Goal: Information Seeking & Learning: Learn about a topic

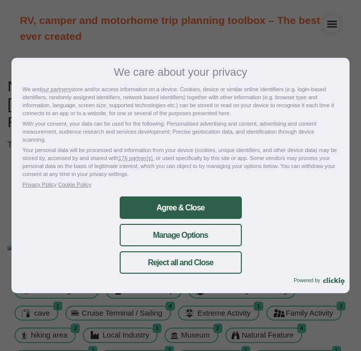
click at [226, 187] on p "Privacy Policy Cookie Policy" at bounding box center [180, 184] width 316 height 8
click at [219, 191] on div "We care about your privacy We and our partners store and/or access information …" at bounding box center [180, 175] width 338 height 235
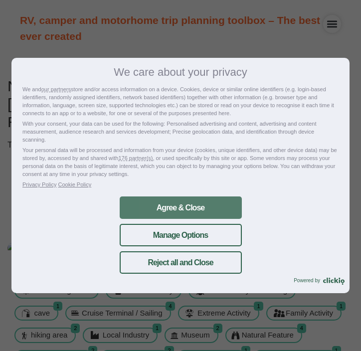
click at [211, 198] on link "Agree & Close" at bounding box center [181, 207] width 122 height 22
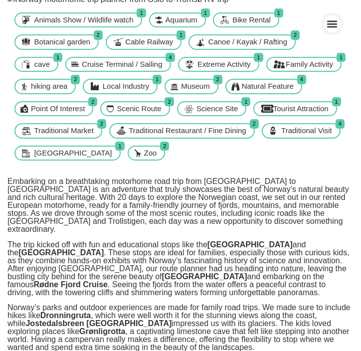
scroll to position [268, 0]
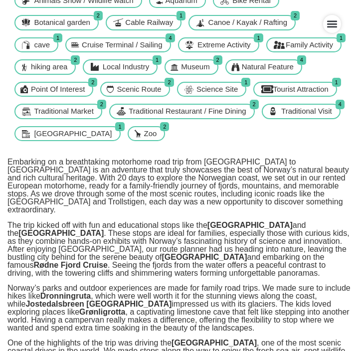
click at [331, 24] on icon "Menu Toggle" at bounding box center [332, 24] width 10 height 7
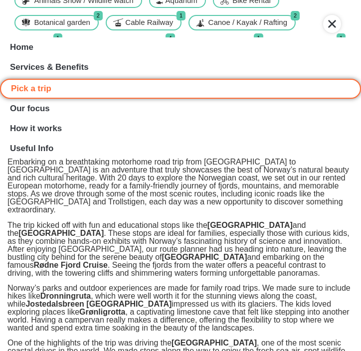
click at [328, 27] on icon "Menu Toggle" at bounding box center [332, 24] width 8 height 8
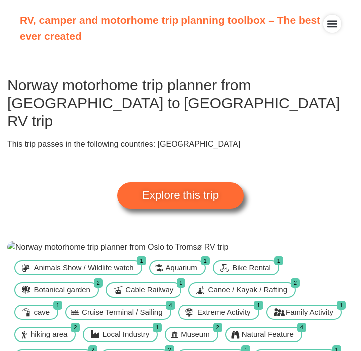
scroll to position [0, 0]
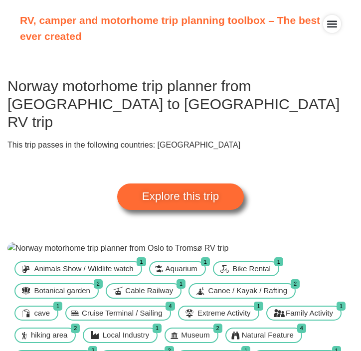
click at [213, 191] on span "Explore this trip" at bounding box center [180, 196] width 77 height 11
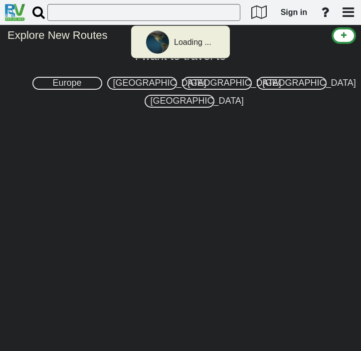
select select "number:1"
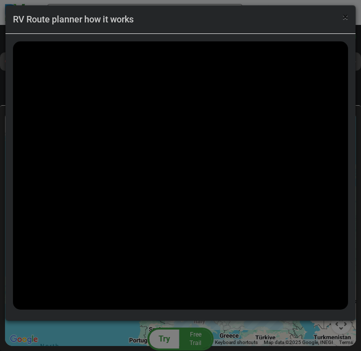
click at [347, 18] on span "×" at bounding box center [344, 17] width 5 height 12
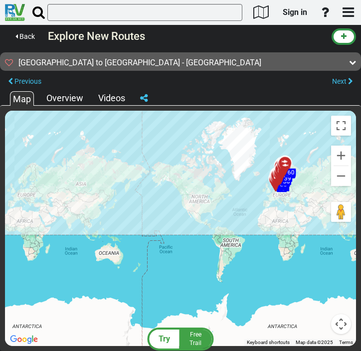
click at [83, 103] on div "Overview" at bounding box center [65, 98] width 42 height 13
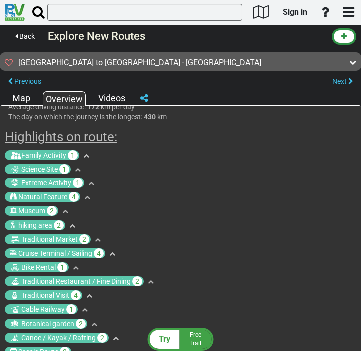
scroll to position [423, 0]
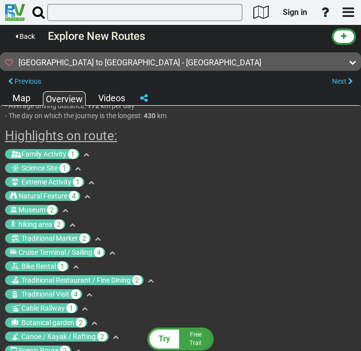
click at [85, 151] on icon at bounding box center [86, 154] width 6 height 6
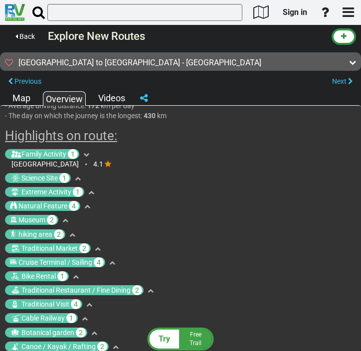
click at [85, 151] on icon at bounding box center [86, 154] width 6 height 6
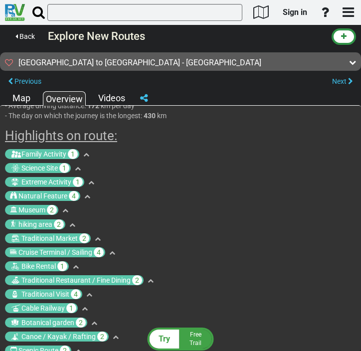
click at [85, 163] on div "Science Site 1" at bounding box center [180, 168] width 351 height 10
click at [83, 163] on div "Science Site 1" at bounding box center [180, 168] width 351 height 10
click at [79, 165] on icon at bounding box center [78, 168] width 6 height 6
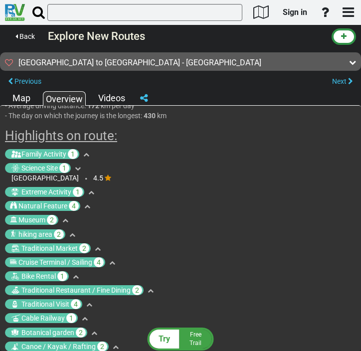
click at [93, 189] on icon at bounding box center [91, 192] width 6 height 6
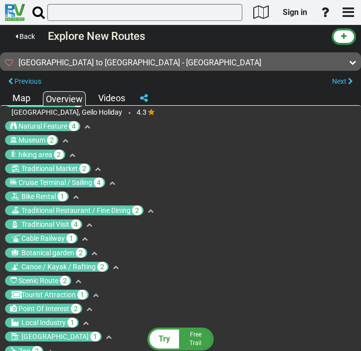
scroll to position [558, 0]
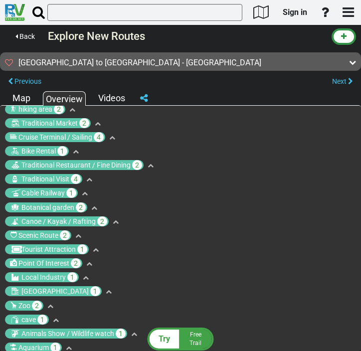
click at [19, 99] on div "Map" at bounding box center [21, 98] width 23 height 13
